Goal: Find specific fact: Locate a discrete piece of known information

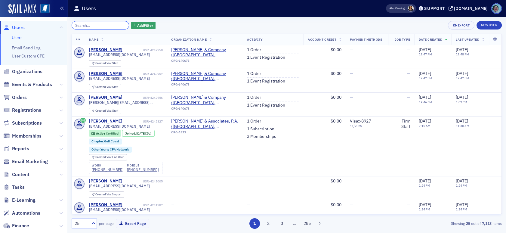
click at [98, 21] on input "search" at bounding box center [100, 25] width 57 height 8
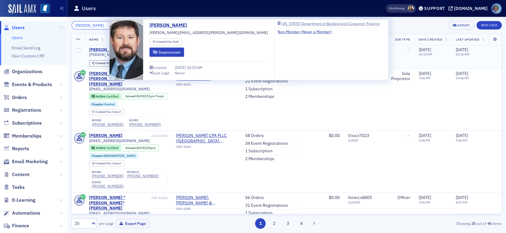
type input "erik smith"
click at [104, 48] on div "Erik Smith" at bounding box center [105, 49] width 33 height 5
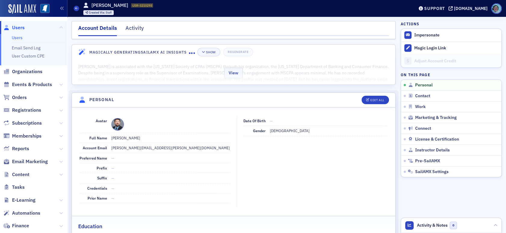
click at [265, 68] on div "View" at bounding box center [234, 71] width 324 height 25
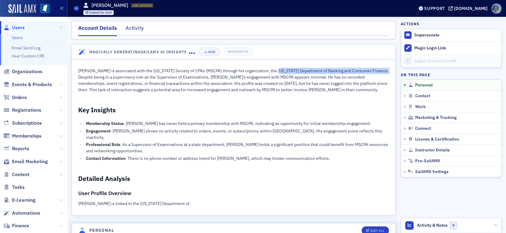
drag, startPoint x: 269, startPoint y: 70, endPoint x: 377, endPoint y: 68, distance: 108.7
click at [377, 68] on p "Erik C. Smith is associated with the Mississippi Society of CPAs (MSCPA) throug…" at bounding box center [233, 80] width 311 height 25
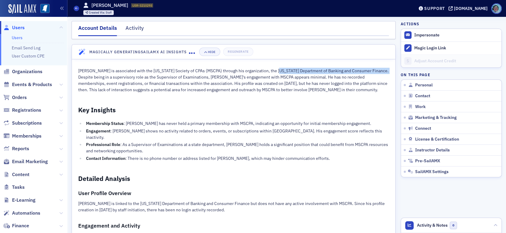
copy p "Mississippi Department of Banking and Consumer Finance"
click at [17, 36] on link "Users" at bounding box center [17, 37] width 11 height 5
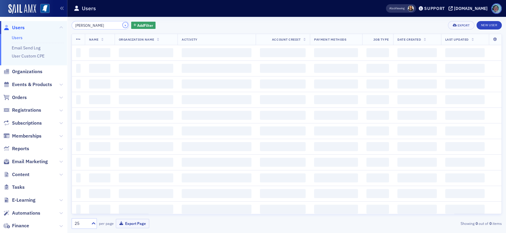
click at [123, 24] on button "×" at bounding box center [125, 24] width 5 height 5
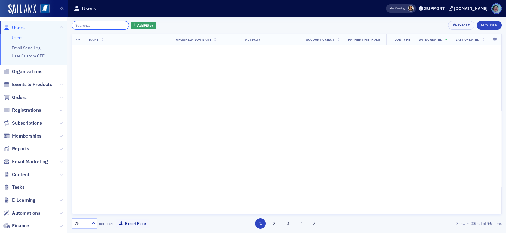
click at [110, 22] on input "search" at bounding box center [100, 25] width 57 height 8
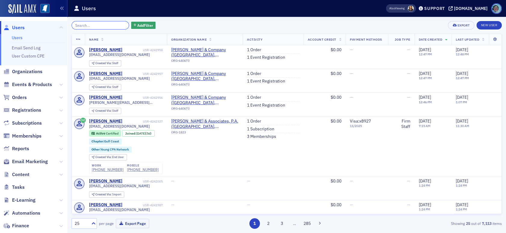
paste input "Mark Steiber"
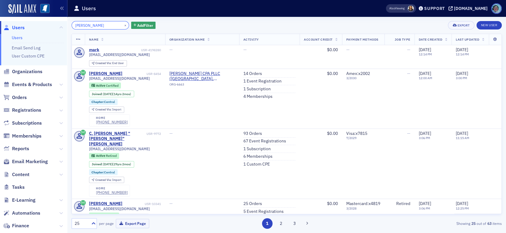
type input "Mark Steiber"
click at [123, 24] on button "×" at bounding box center [125, 24] width 5 height 5
click at [112, 24] on input "search" at bounding box center [100, 25] width 57 height 8
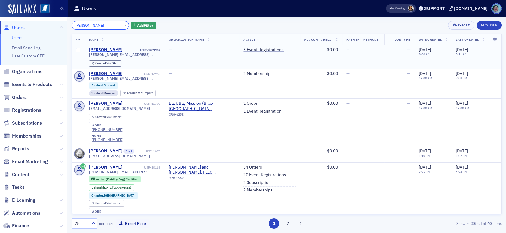
type input "susan sullivan"
click at [110, 51] on div "Susan Sullivan" at bounding box center [105, 49] width 33 height 5
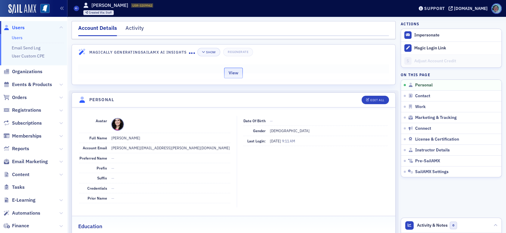
click at [232, 76] on button "View" at bounding box center [233, 73] width 19 height 11
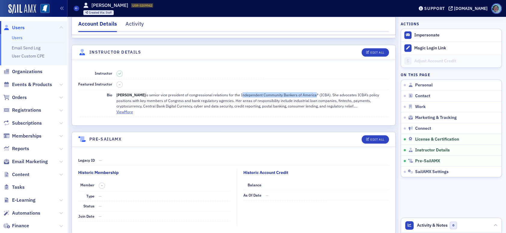
scroll to position [1201, 0]
drag, startPoint x: 236, startPoint y: 91, endPoint x: 311, endPoint y: 90, distance: 74.6
click at [311, 92] on p "Susan Sullivan is senior vice president of congressional relations for the Inde…" at bounding box center [252, 100] width 273 height 17
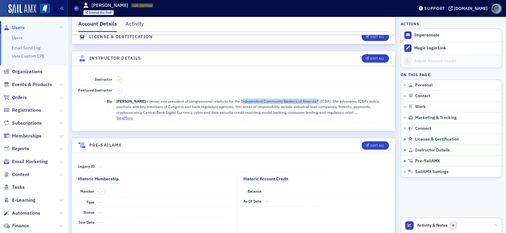
copy p "Independent Community Bankers of America"
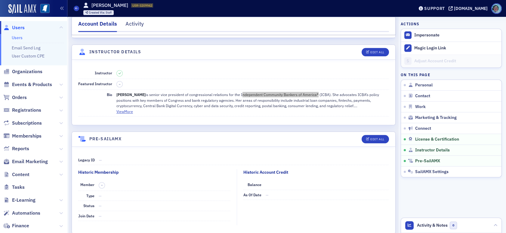
scroll to position [1281, 0]
click at [76, 11] on span at bounding box center [76, 8] width 5 height 5
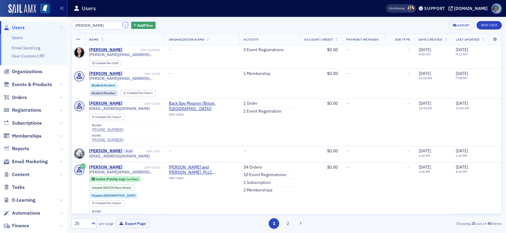
click at [123, 24] on button "×" at bounding box center [125, 24] width 5 height 5
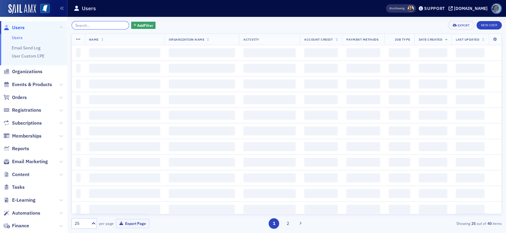
click at [107, 22] on input "search" at bounding box center [100, 25] width 57 height 8
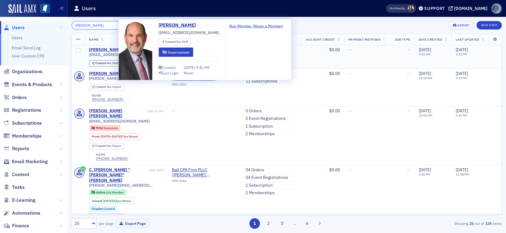
type input "David Peterson"
click at [116, 47] on div "David Peterson" at bounding box center [105, 49] width 33 height 5
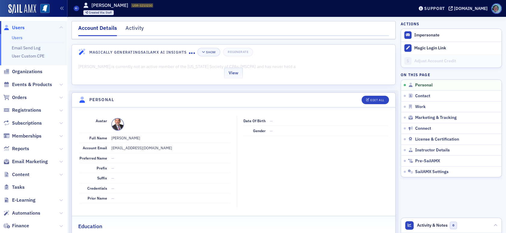
click at [213, 67] on div "View" at bounding box center [234, 71] width 324 height 25
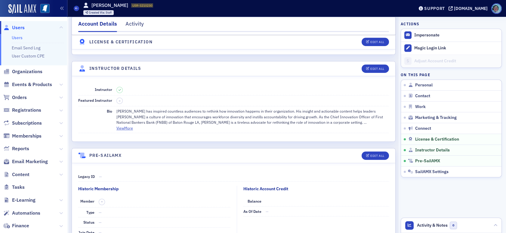
scroll to position [1063, 0]
drag, startPoint x: 339, startPoint y: 114, endPoint x: 137, endPoint y: 122, distance: 203.0
click at [137, 122] on p "David Peterson has inspired countless audiences to rethink how innovation happe…" at bounding box center [252, 116] width 273 height 17
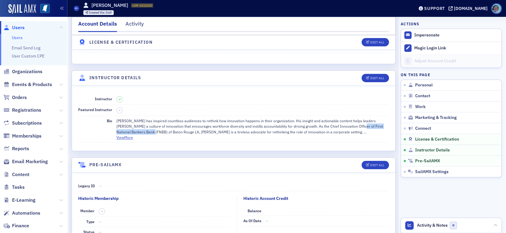
scroll to position [1114, 0]
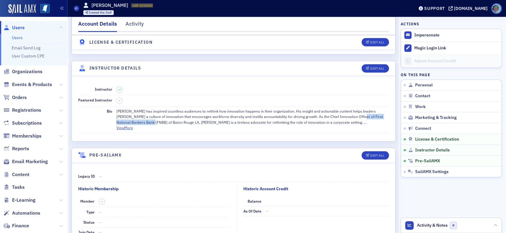
copy p "First National Bankers Bank (FNBB)"
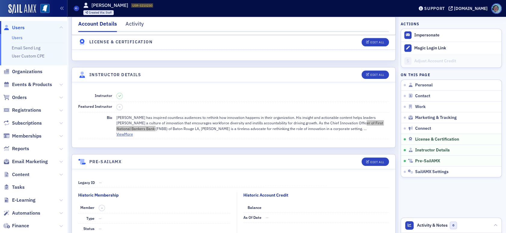
scroll to position [1256, 0]
click at [73, 7] on header "Users David Peterson USR-3210230 3210230 Created Via : Staff Support ms-cpa.org" at bounding box center [286, 8] width 439 height 17
click at [76, 7] on icon at bounding box center [76, 8] width 2 height 3
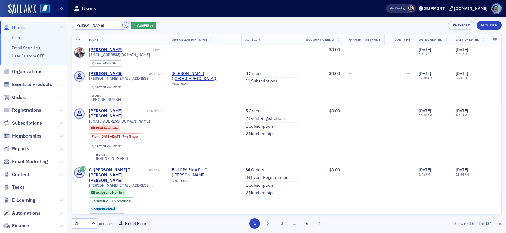
click at [123, 26] on button "×" at bounding box center [125, 24] width 5 height 5
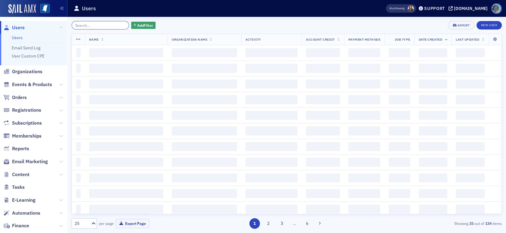
click at [113, 24] on input "search" at bounding box center [100, 25] width 57 height 8
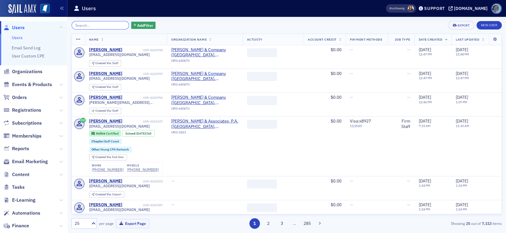
paste input "Mark Steiber"
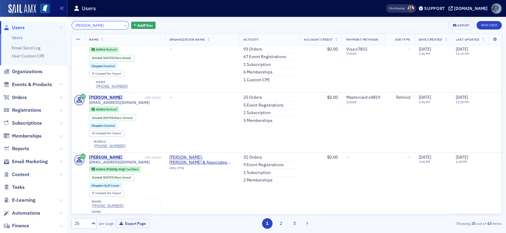
scroll to position [120, 0]
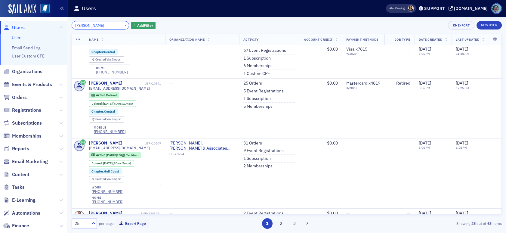
type input "Mark Steiber"
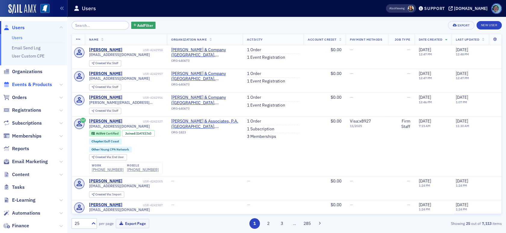
click at [27, 81] on span "Events & Products" at bounding box center [32, 84] width 40 height 7
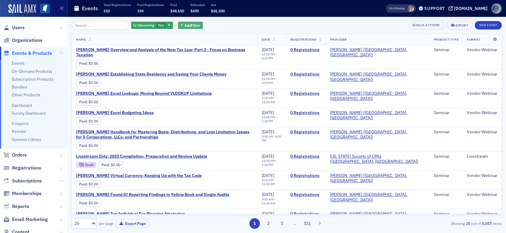
click at [189, 26] on span "Add Filter" at bounding box center [192, 25] width 16 height 5
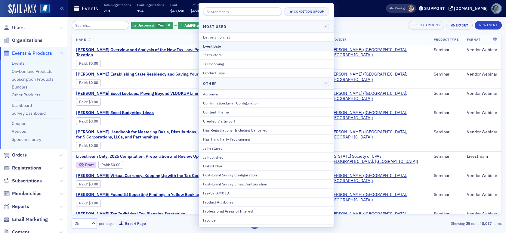
click at [214, 45] on div "Event Date" at bounding box center [266, 45] width 126 height 5
select select "7"
select select "2025"
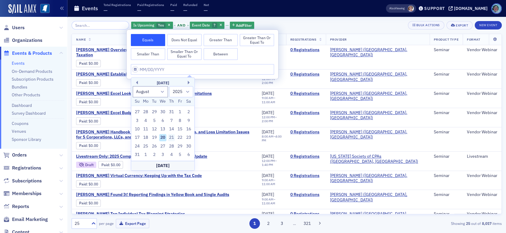
click at [172, 139] on div "21" at bounding box center [171, 137] width 7 height 7
type input "[DATE]"
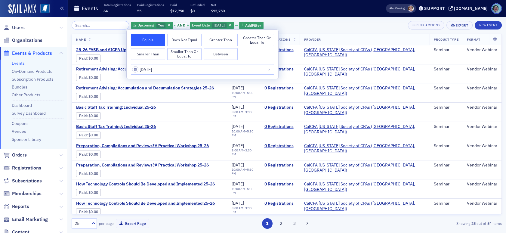
click at [335, 21] on div "Is Upcoming Yes and Event Date [DATE] Add Filter Bulk Actions Export New Event" at bounding box center [287, 25] width 430 height 8
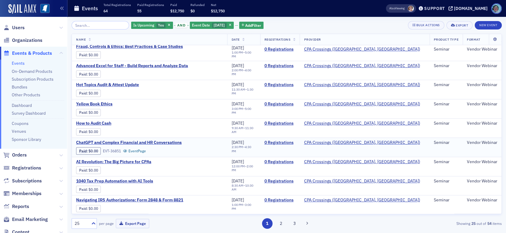
scroll to position [315, 0]
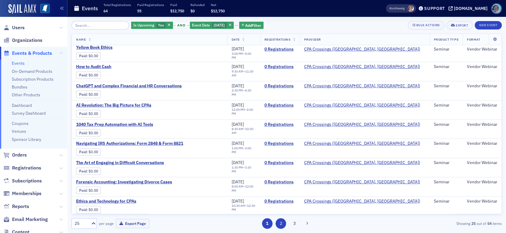
click at [280, 221] on button "2" at bounding box center [281, 223] width 11 height 11
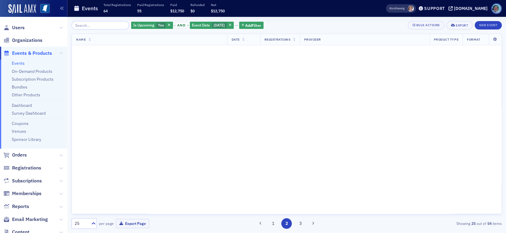
scroll to position [0, 0]
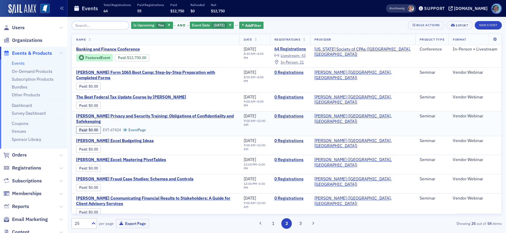
scroll to position [229, 0]
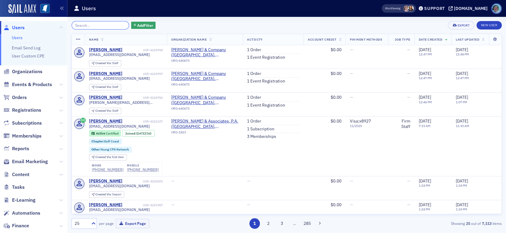
click at [107, 29] on input "search" at bounding box center [100, 25] width 57 height 8
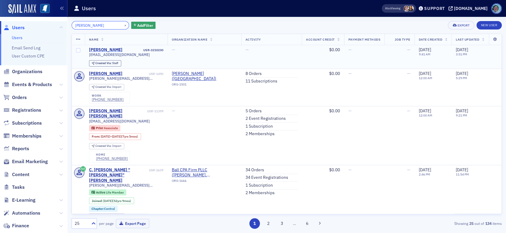
type input "david peterson"
click at [107, 48] on div "David Peterson" at bounding box center [105, 49] width 33 height 5
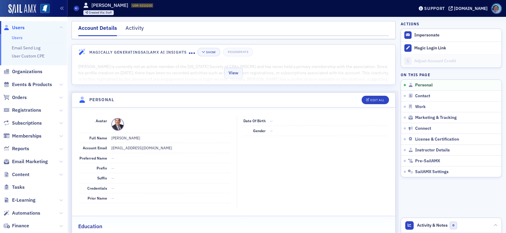
click at [265, 70] on div "View" at bounding box center [234, 71] width 324 height 25
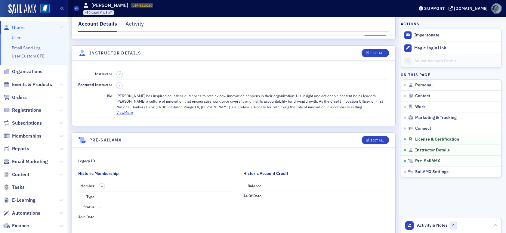
scroll to position [1264, 0]
